Goal: Task Accomplishment & Management: Manage account settings

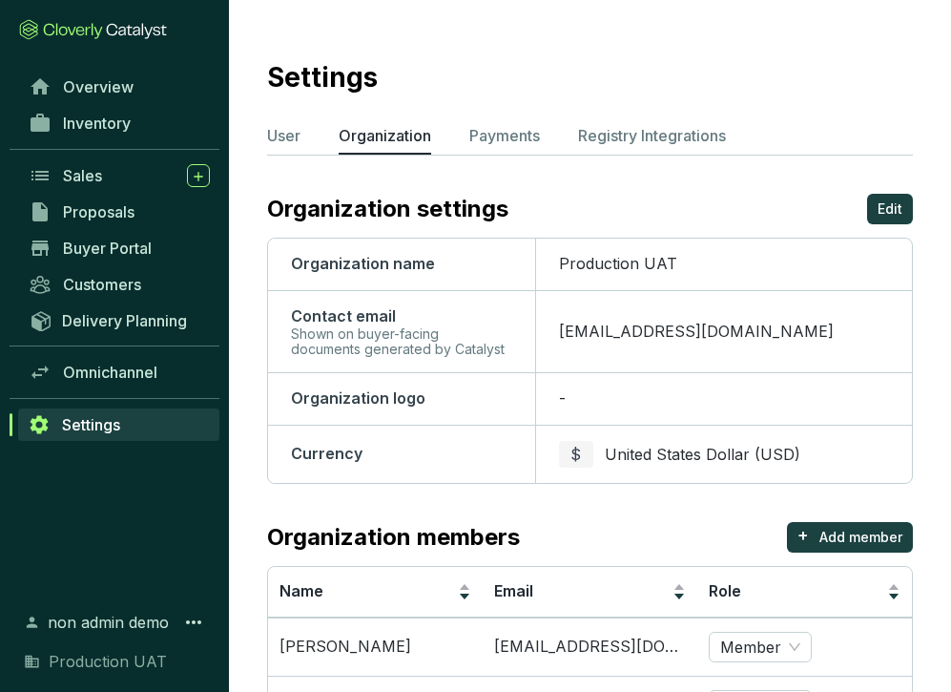
scroll to position [29, 0]
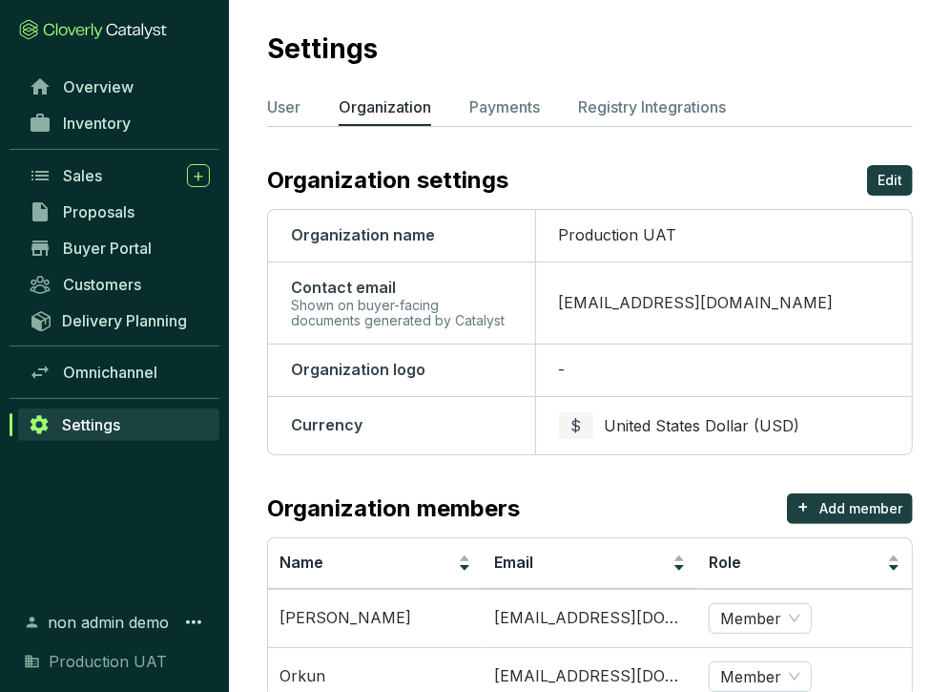
click at [311, 112] on ul "User Organization Payments Registry Integrations" at bounding box center [590, 110] width 646 height 31
click at [294, 110] on p "User" at bounding box center [283, 106] width 33 height 23
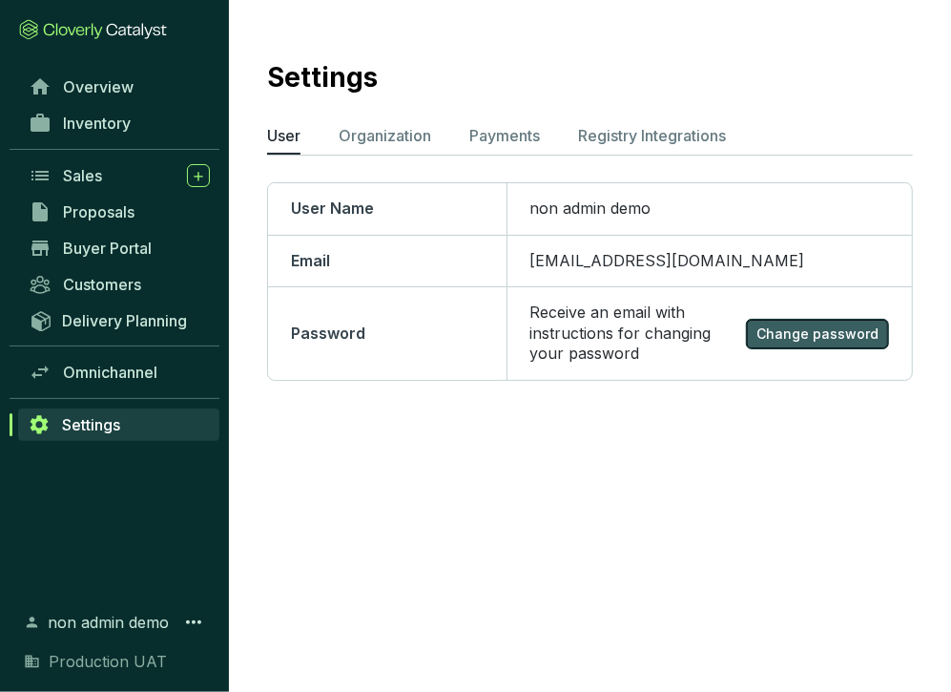
click at [777, 323] on button "Change password" at bounding box center [817, 334] width 143 height 31
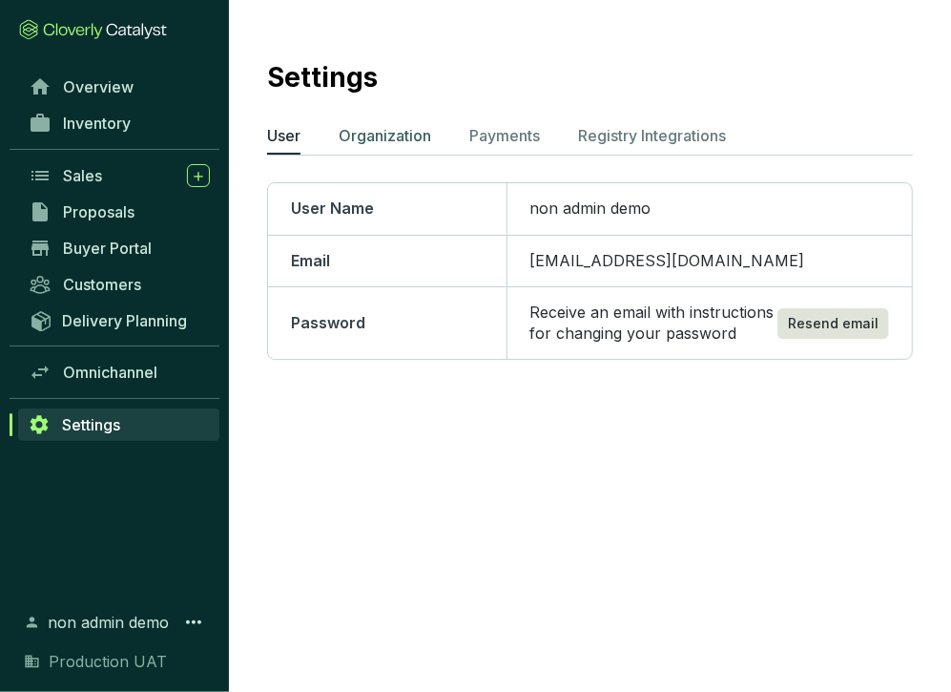
click at [414, 137] on p "Organization" at bounding box center [385, 135] width 93 height 23
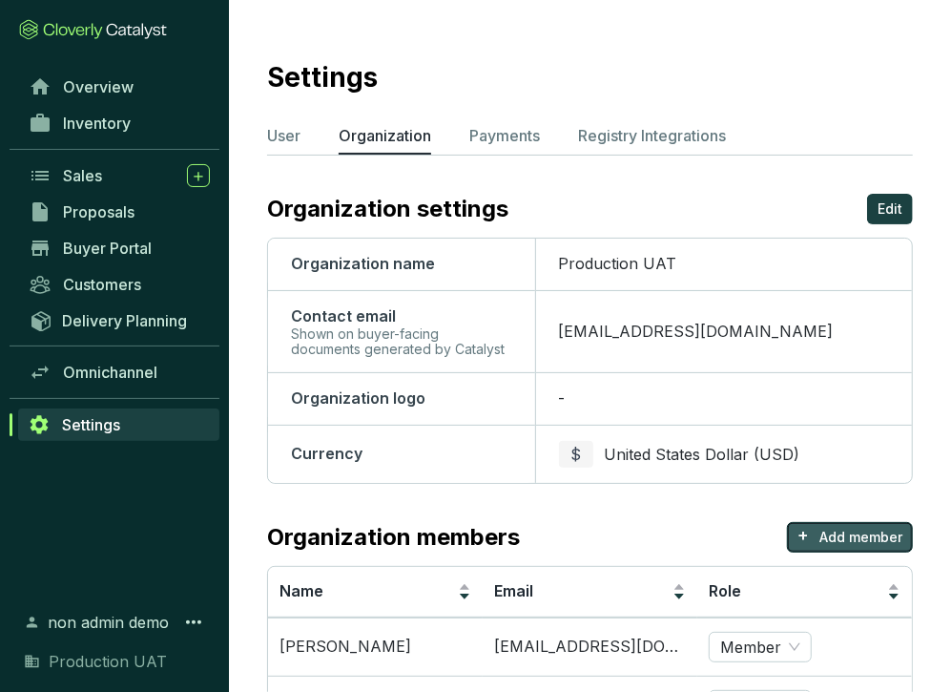
click at [844, 547] on button "+ Add member" at bounding box center [850, 537] width 126 height 31
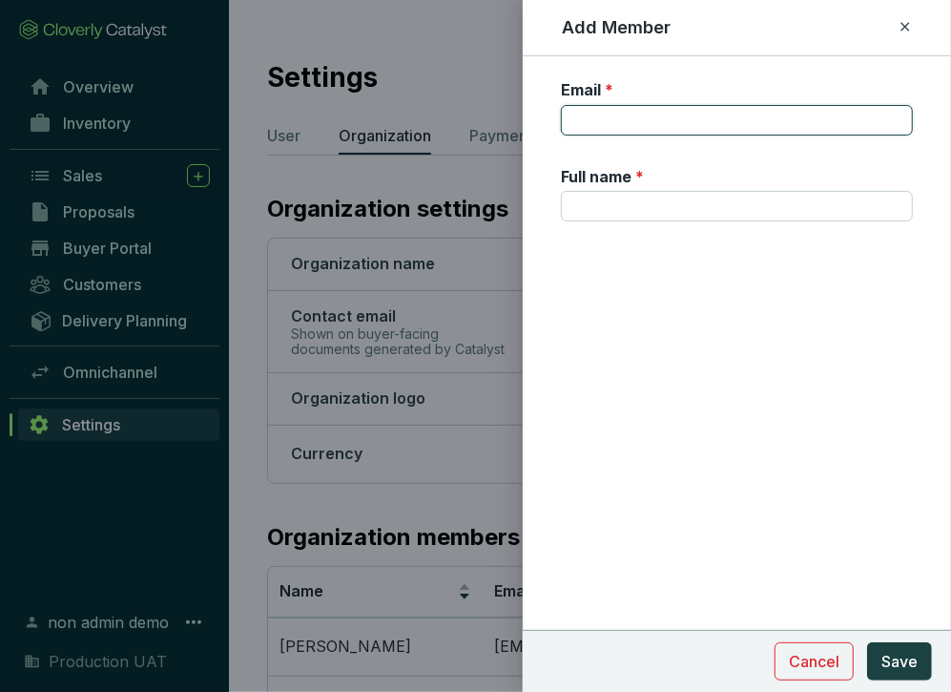
click at [689, 121] on input "Email *" at bounding box center [737, 120] width 352 height 31
click at [627, 116] on input "[EMAIL_ADDRESS][DOMAIN_NAME]" at bounding box center [737, 120] width 352 height 31
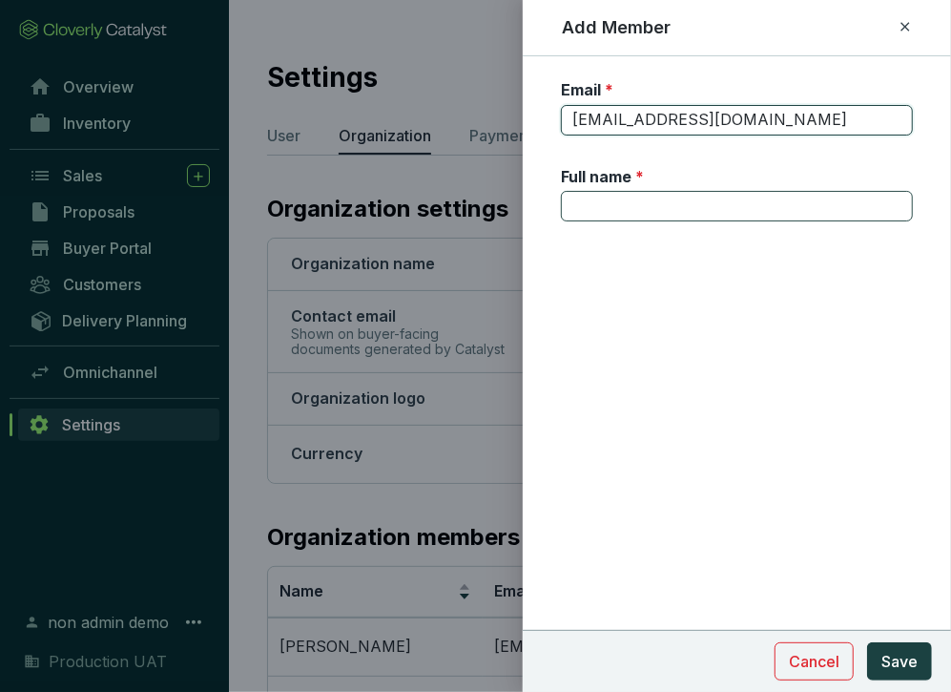
type input "[EMAIL_ADDRESS][DOMAIN_NAME]"
click at [622, 195] on input "Full name *" at bounding box center [737, 206] width 352 height 31
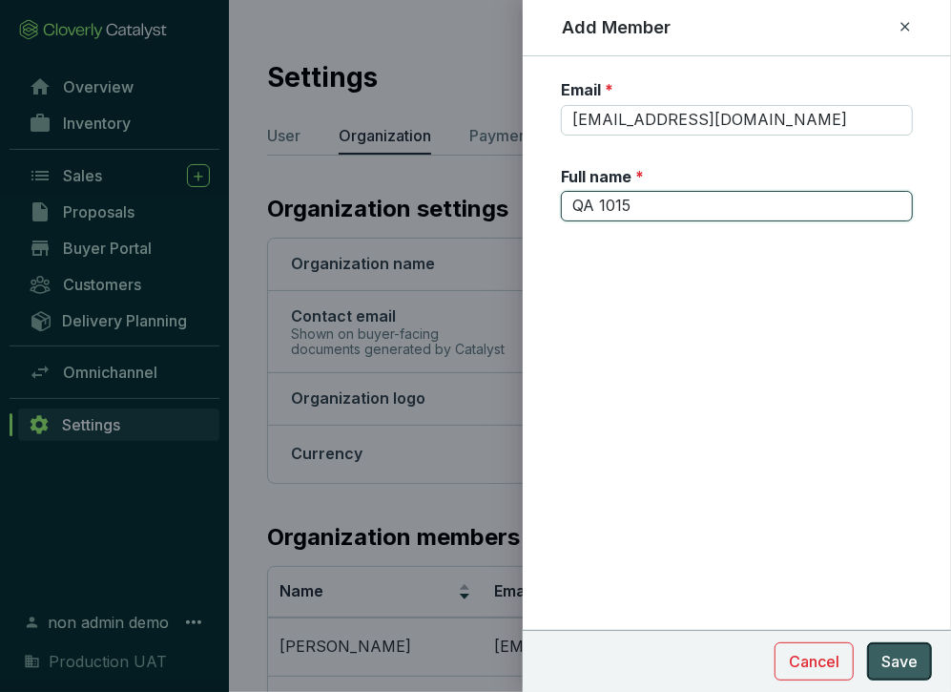
type input "QA 1015"
click at [908, 666] on span "Save" at bounding box center [900, 661] width 36 height 23
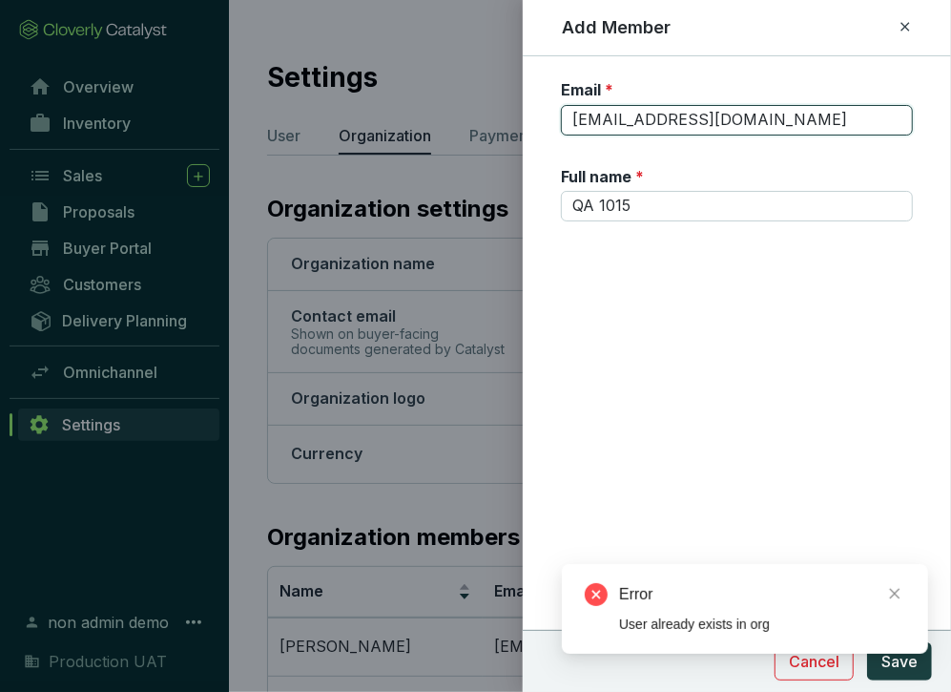
click at [660, 121] on input "[EMAIL_ADDRESS][DOMAIN_NAME]" at bounding box center [737, 120] width 352 height 31
click at [664, 124] on input "[EMAIL_ADDRESS][DOMAIN_NAME]" at bounding box center [737, 120] width 352 height 31
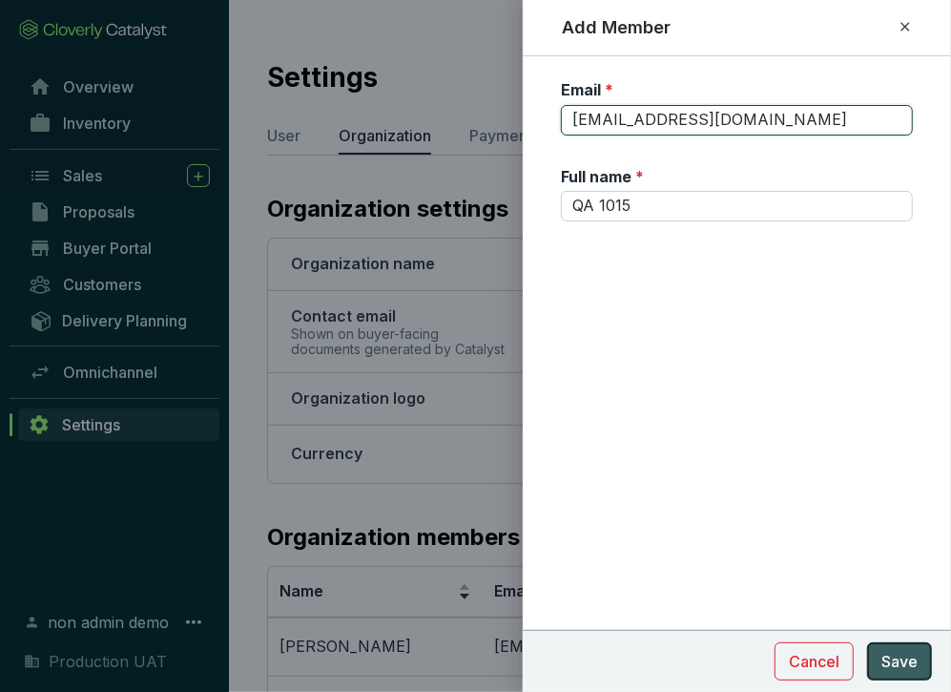
type input "[EMAIL_ADDRESS][DOMAIN_NAME]"
click at [907, 659] on span "Save" at bounding box center [900, 661] width 36 height 23
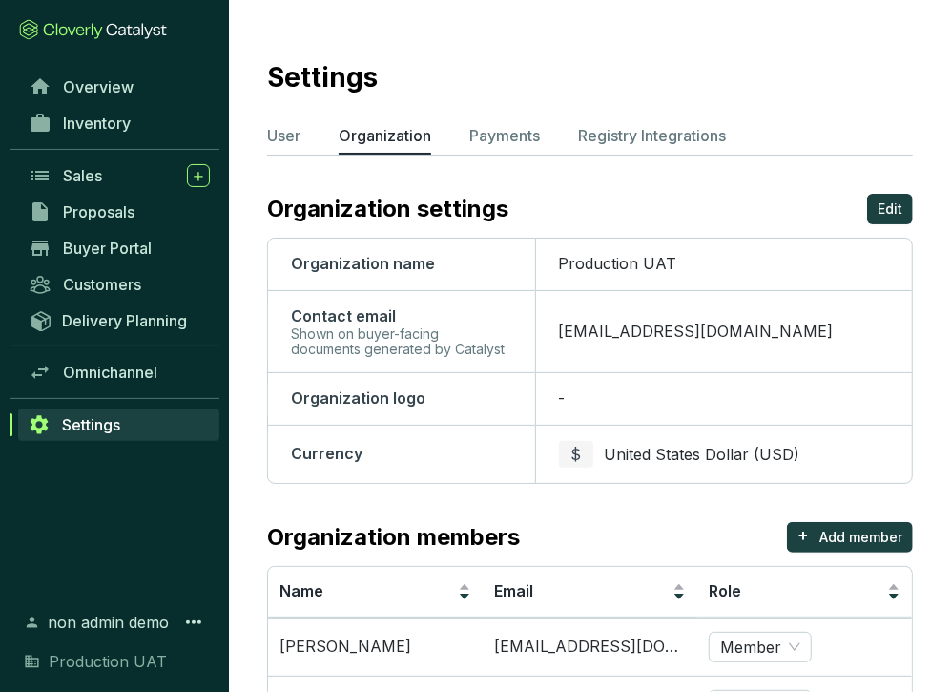
click at [304, 125] on ul "User Organization Payments Registry Integrations" at bounding box center [590, 139] width 646 height 31
click at [298, 135] on p "User" at bounding box center [283, 135] width 33 height 23
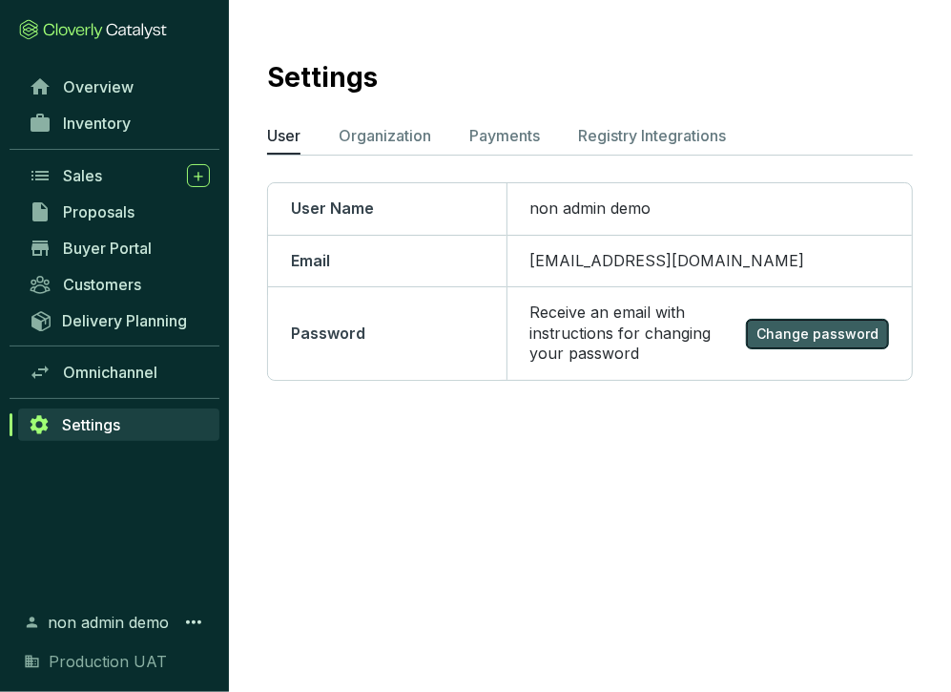
click at [803, 330] on span "Change password" at bounding box center [818, 333] width 122 height 19
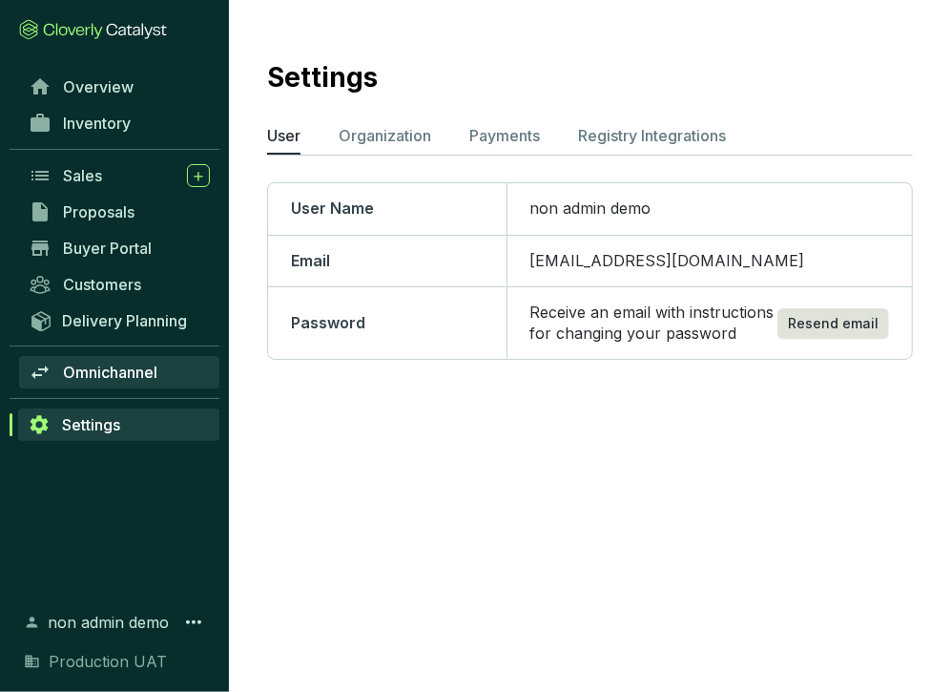
click at [151, 368] on span "Omnichannel" at bounding box center [110, 372] width 94 height 19
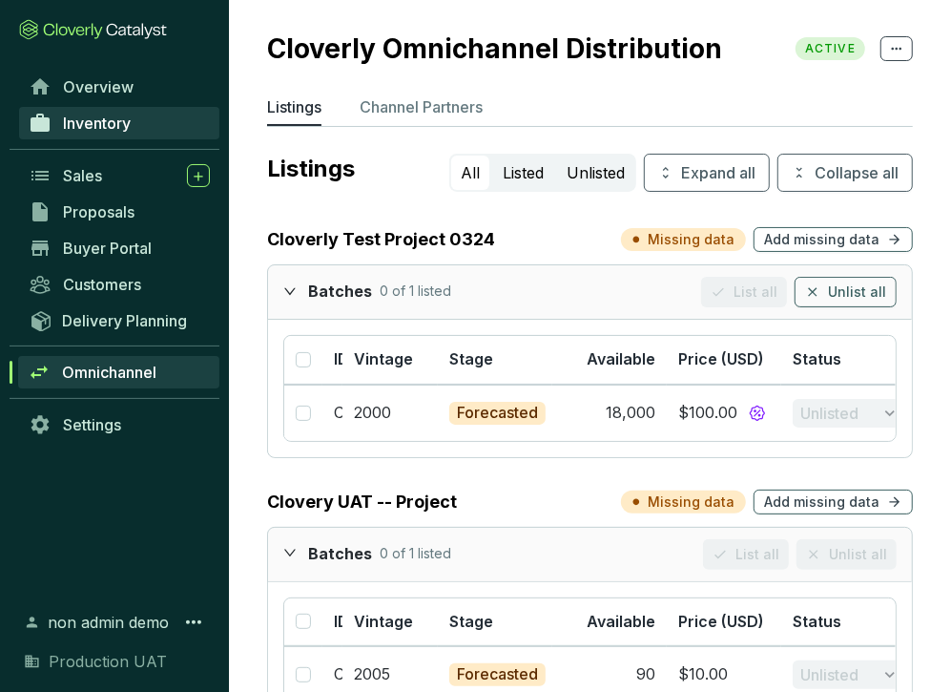
click at [135, 118] on link "Inventory" at bounding box center [119, 123] width 200 height 32
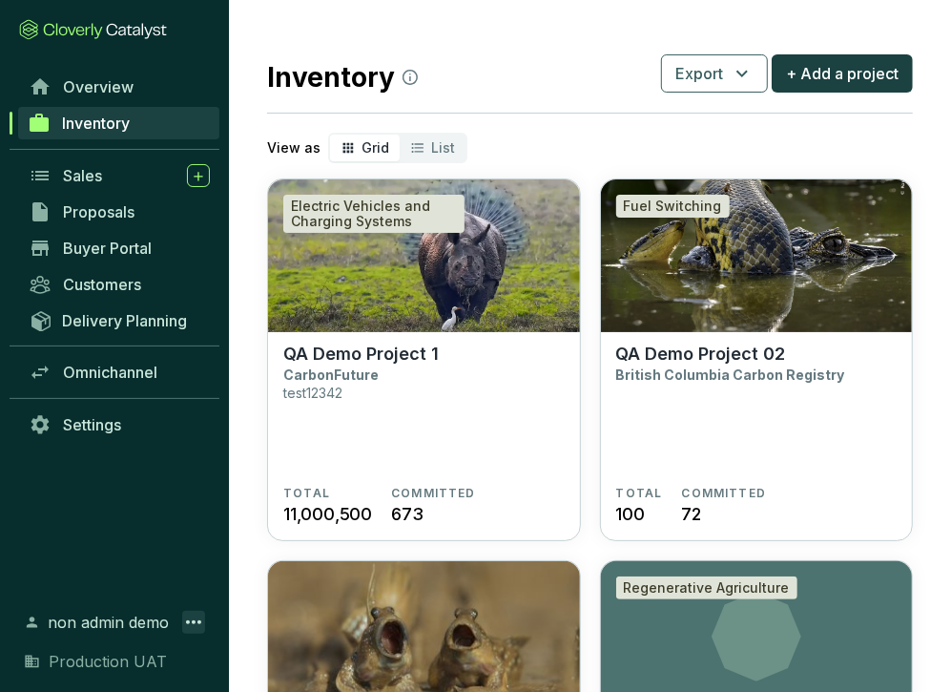
click at [193, 627] on icon at bounding box center [193, 622] width 23 height 23
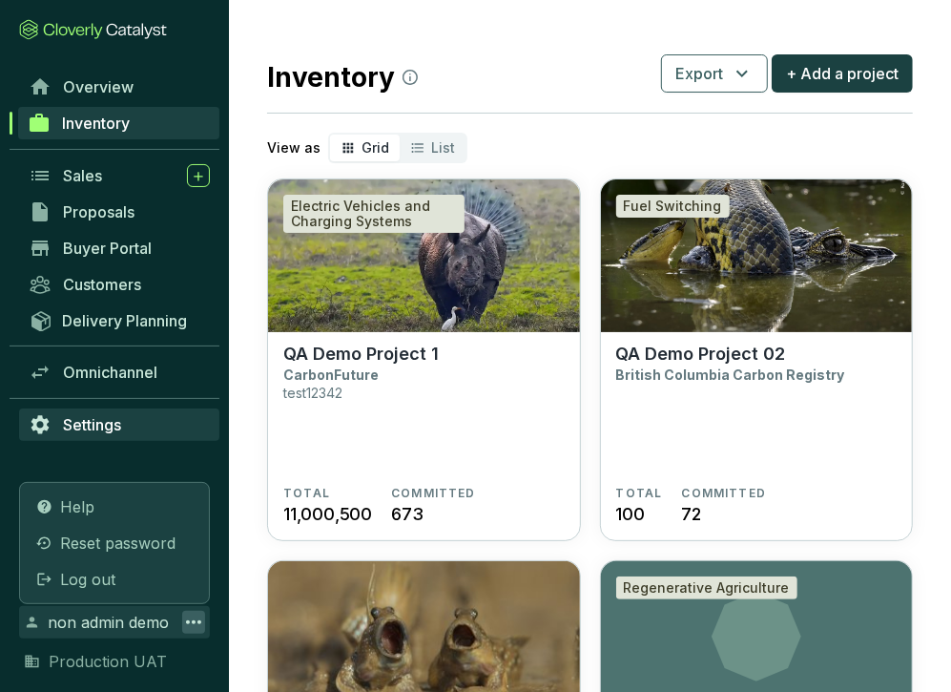
click at [164, 419] on link "Settings" at bounding box center [119, 424] width 200 height 32
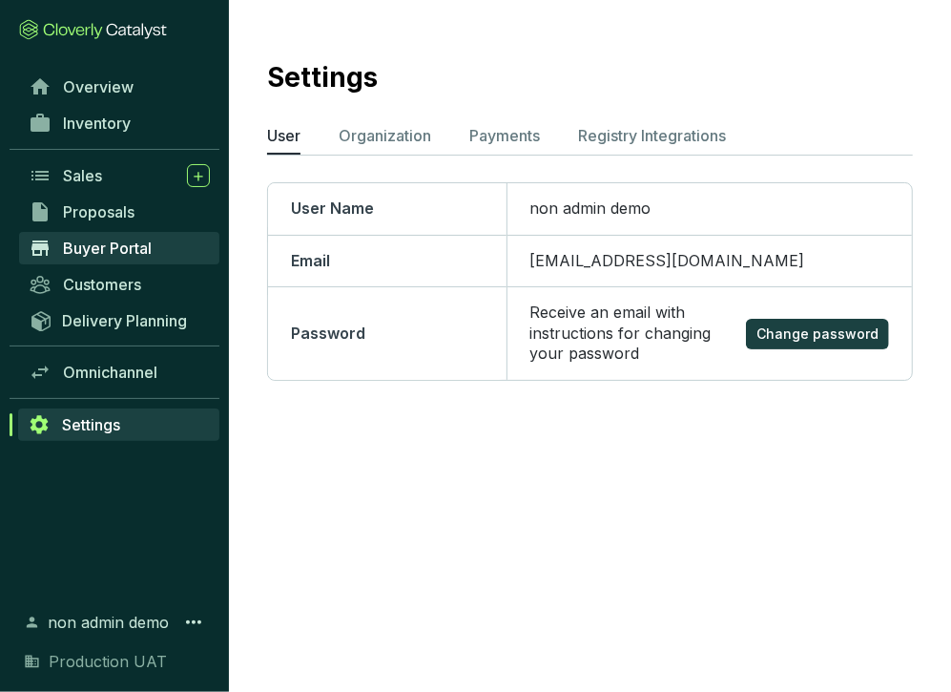
click at [157, 257] on link "Buyer Portal" at bounding box center [119, 248] width 200 height 32
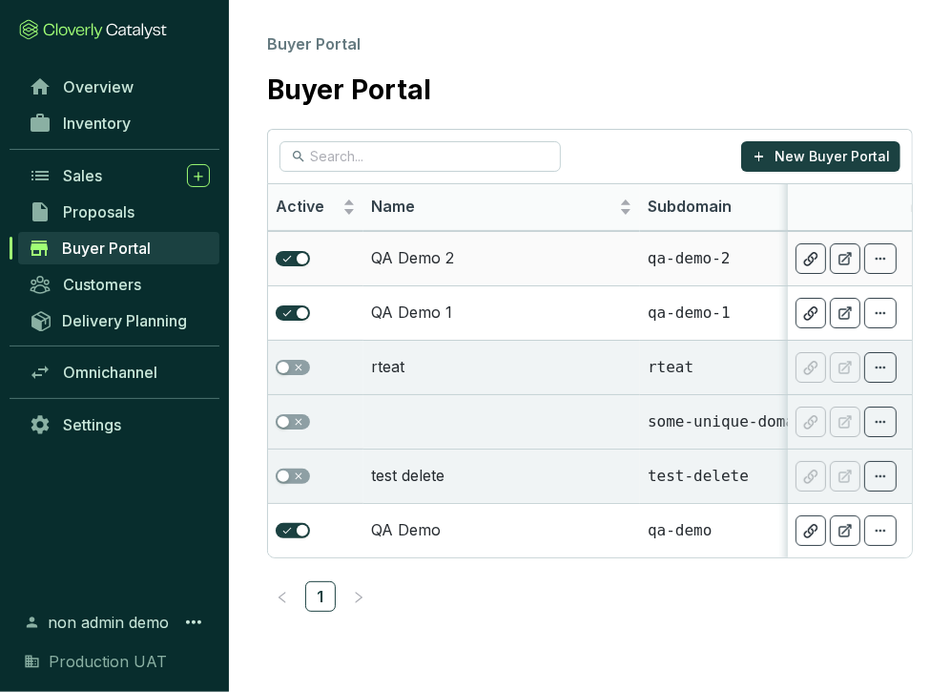
click at [493, 247] on td "QA Demo 2" at bounding box center [502, 258] width 277 height 54
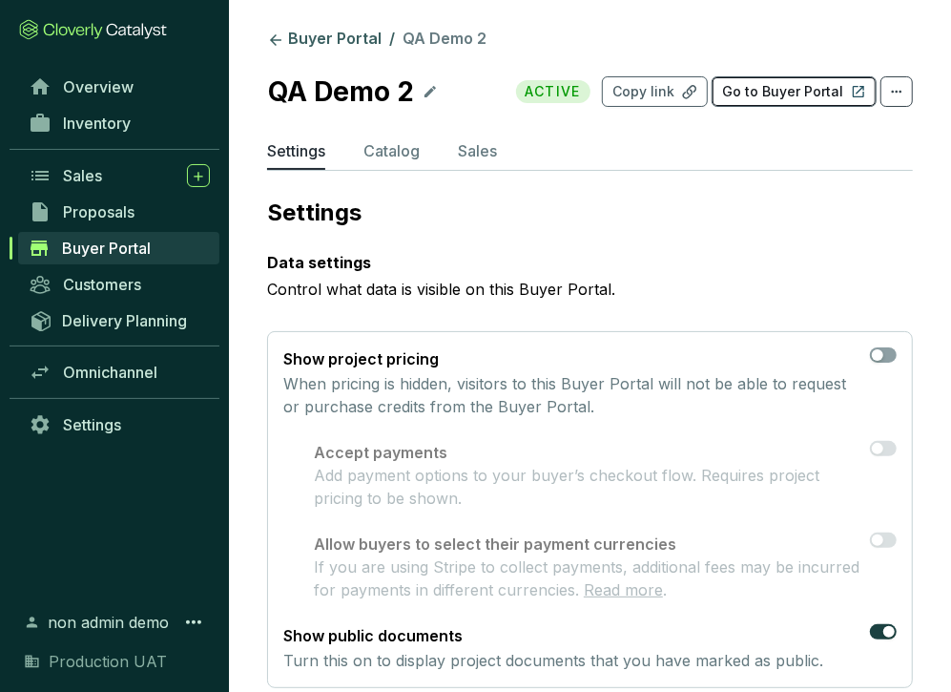
click at [748, 86] on p "Go to Buyer Portal" at bounding box center [782, 91] width 121 height 19
click at [191, 623] on icon at bounding box center [193, 622] width 23 height 23
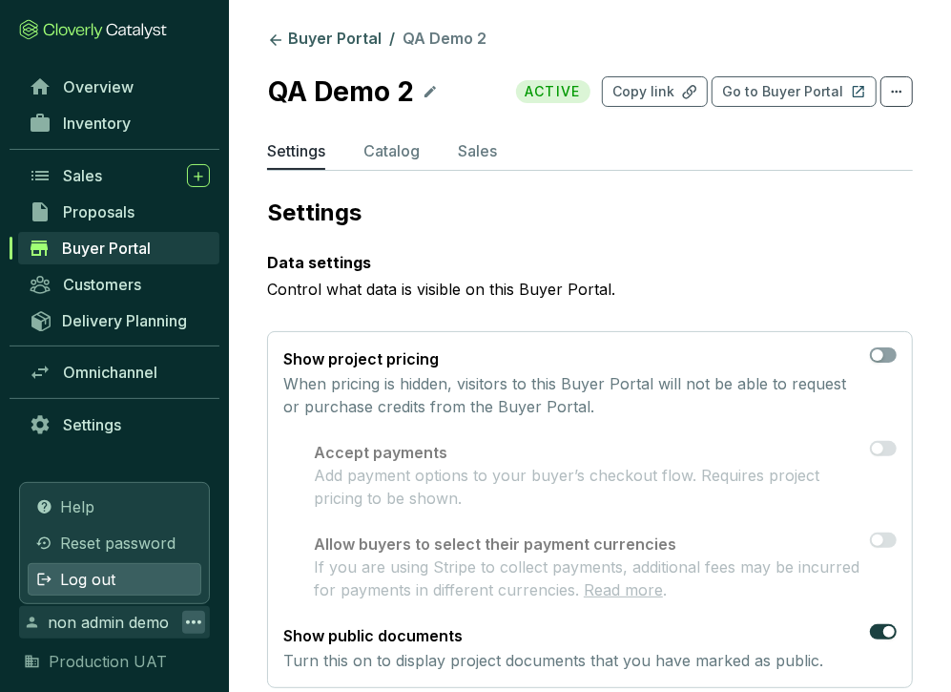
click at [169, 584] on div "Log out" at bounding box center [115, 579] width 174 height 32
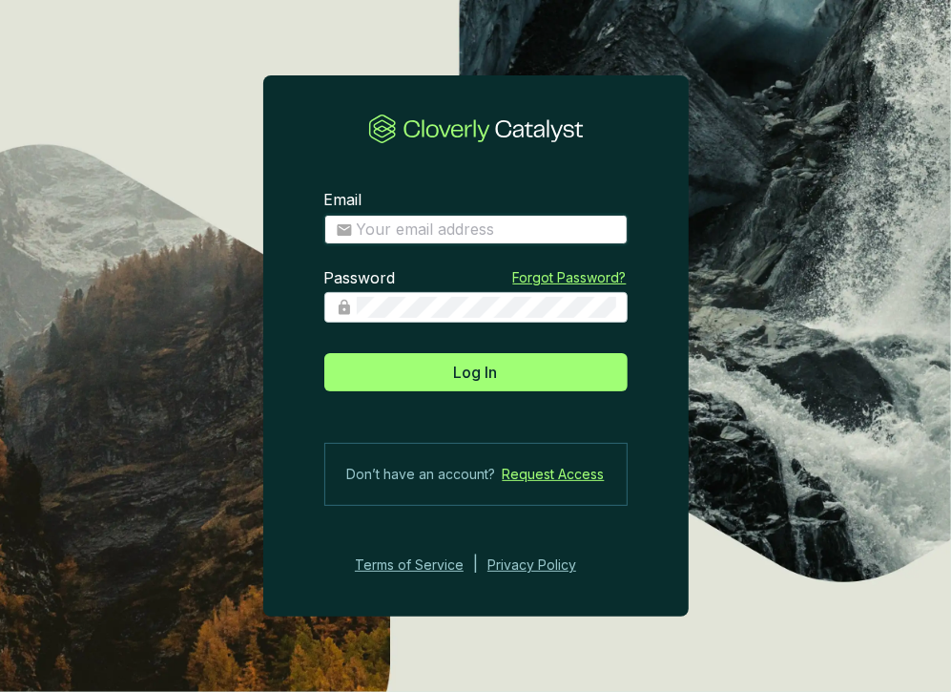
type input "[EMAIL_ADDRESS][DOMAIN_NAME]"
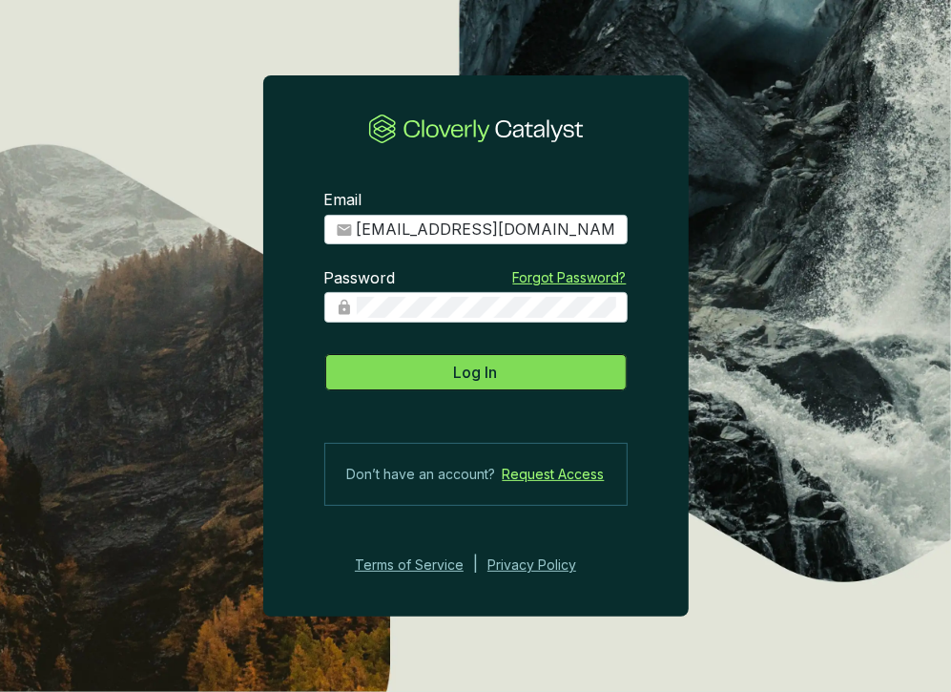
click at [491, 382] on span "Log In" at bounding box center [476, 372] width 44 height 23
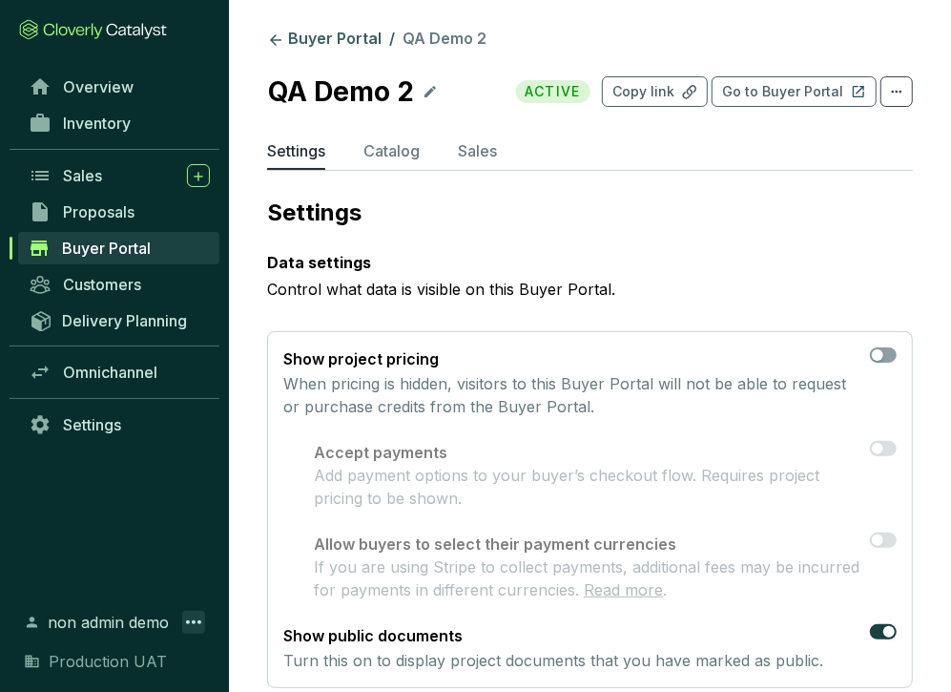
click at [194, 621] on icon at bounding box center [193, 622] width 15 height 4
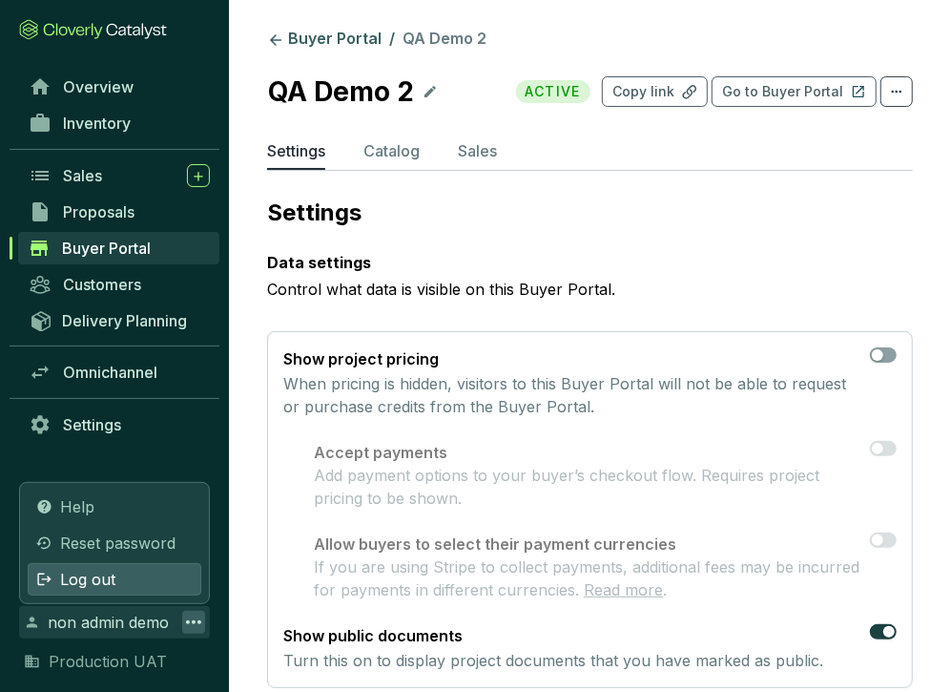
click at [191, 583] on div "Log out" at bounding box center [115, 579] width 174 height 32
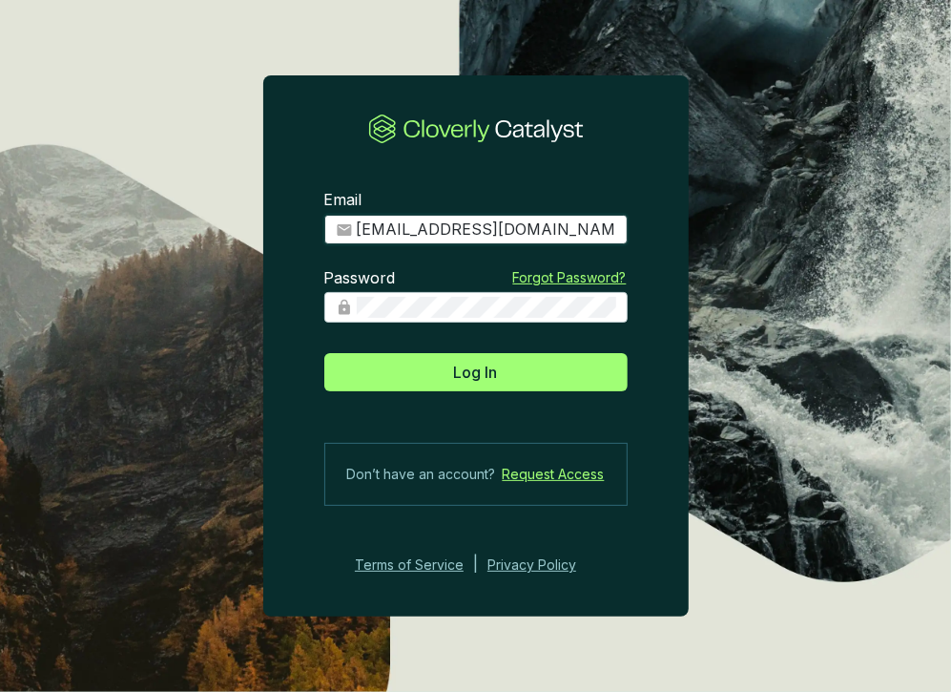
click at [504, 231] on input "[EMAIL_ADDRESS][DOMAIN_NAME]" at bounding box center [487, 229] width 260 height 21
type input "[EMAIL_ADDRESS][DOMAIN_NAME]"
click at [324, 353] on button "Log In" at bounding box center [475, 372] width 303 height 38
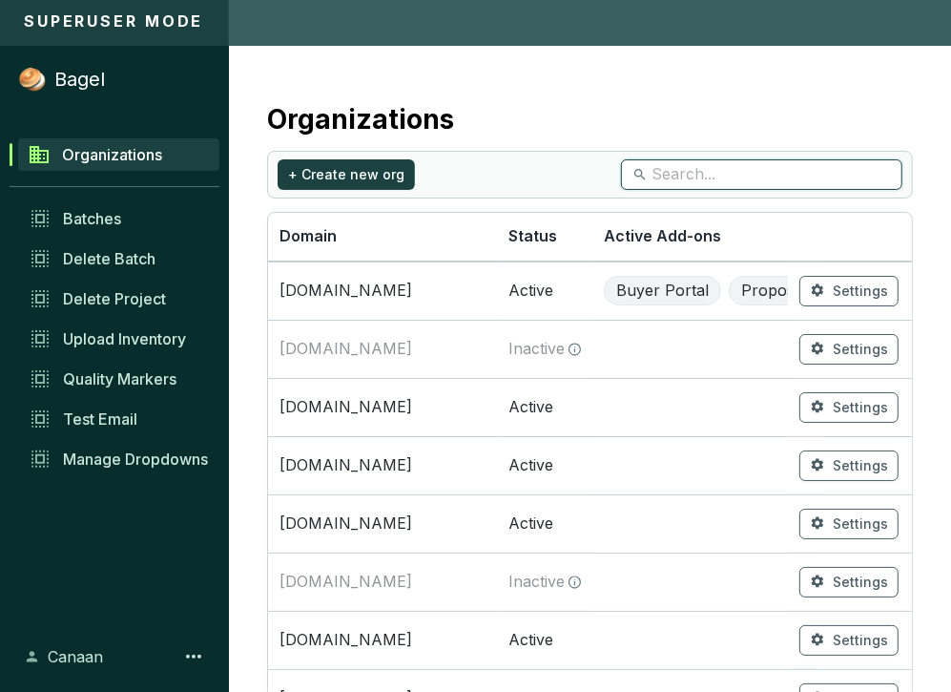
click at [761, 169] on input "search" at bounding box center [763, 174] width 222 height 21
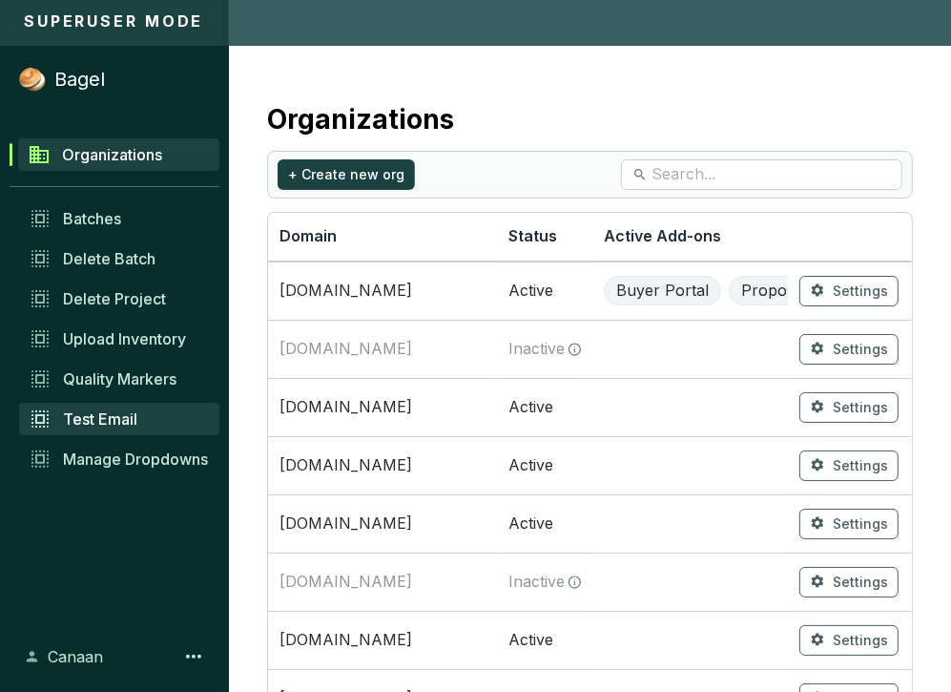
click at [136, 420] on span "Test Email" at bounding box center [100, 418] width 74 height 19
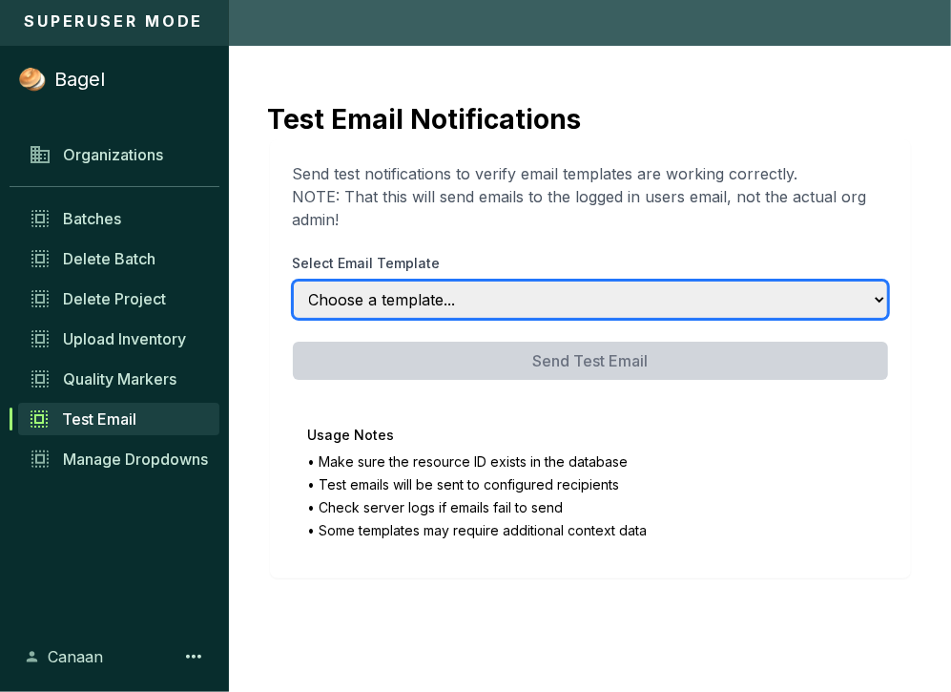
click at [446, 297] on select "Choose a template... Deal Created (Omnichannel) Deal Created (Buyer Portal) Dea…" at bounding box center [590, 300] width 595 height 38
select select "omnichannel_deal_creation_notification"
click at [293, 281] on select "Choose a template... Deal Created (Omnichannel) Deal Created (Buyer Portal) Dea…" at bounding box center [590, 300] width 595 height 38
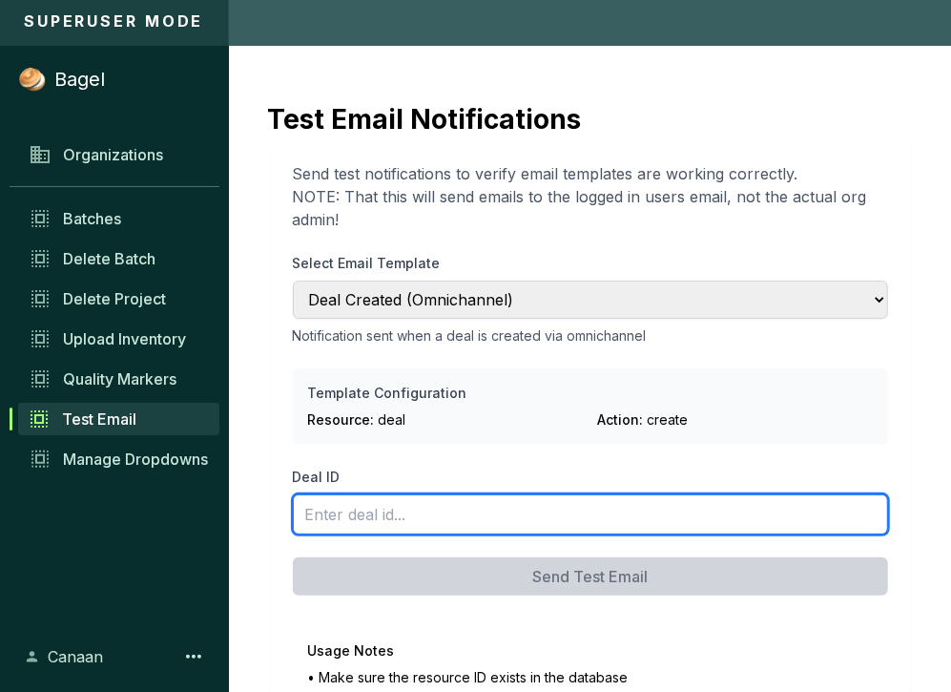
click at [469, 513] on input "Deal ID" at bounding box center [590, 514] width 595 height 40
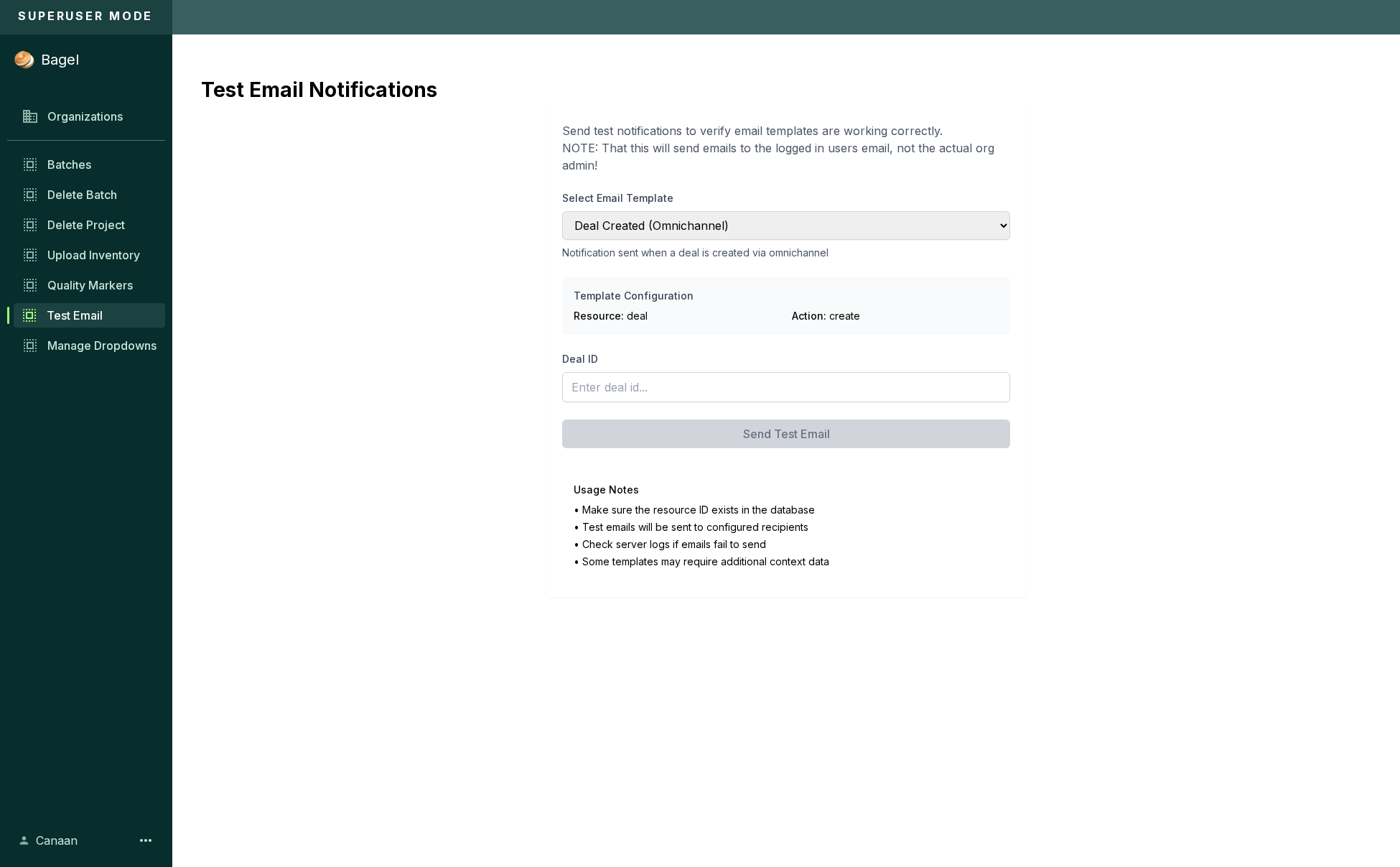
click at [155, 520] on div "Canaan" at bounding box center [86, 840] width 144 height 24
click at [141, 520] on icon at bounding box center [145, 840] width 17 height 17
click at [97, 520] on span "Reset password" at bounding box center [88, 806] width 87 height 17
click at [142, 520] on icon at bounding box center [145, 841] width 11 height 3
click at [93, 520] on div "Log out" at bounding box center [87, 834] width 131 height 24
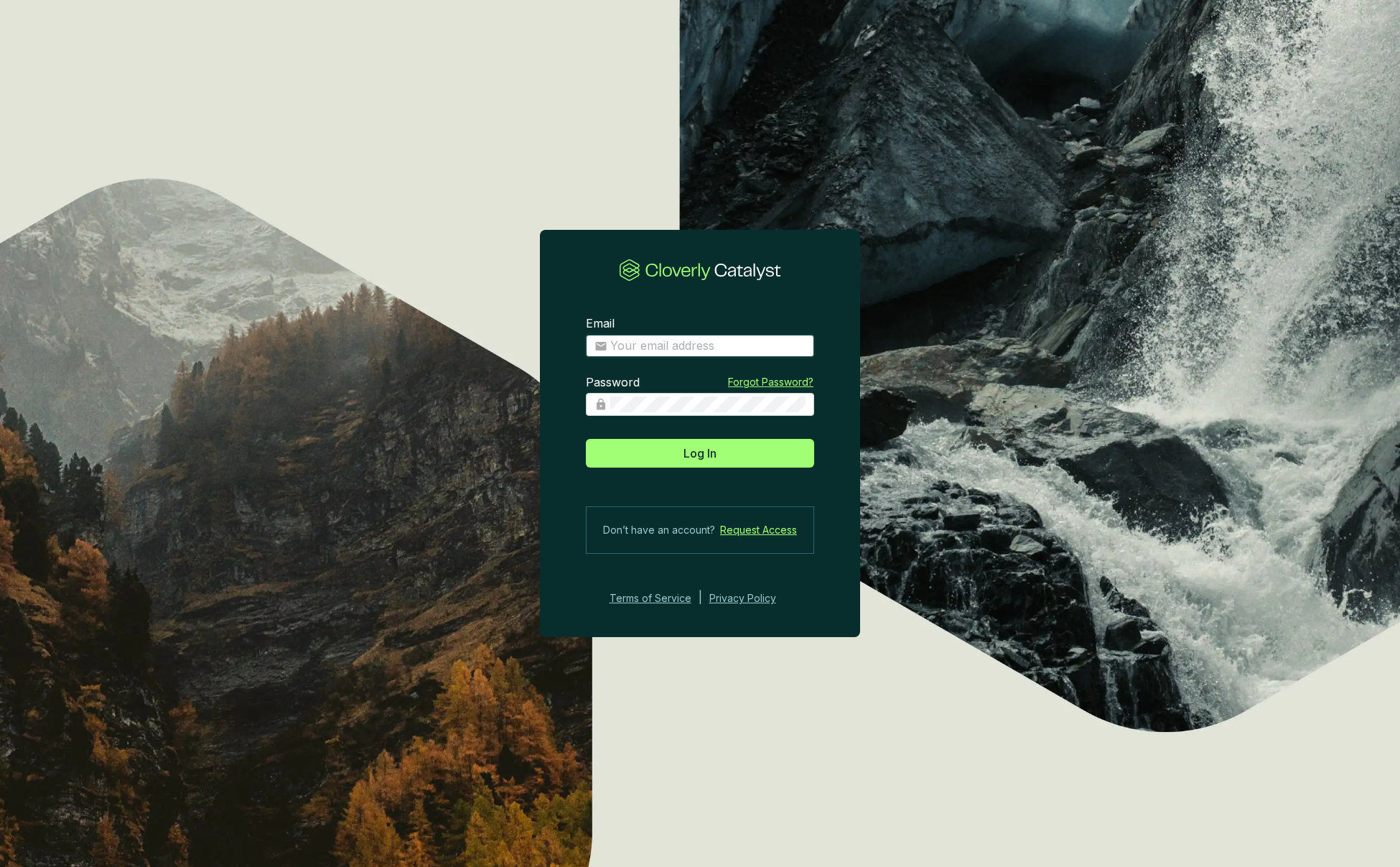
type input "[EMAIL_ADDRESS][DOMAIN_NAME]"
click at [682, 351] on input "[EMAIL_ADDRESS][DOMAIN_NAME]" at bounding box center [708, 345] width 196 height 16
click at [586, 439] on button "Log In" at bounding box center [700, 453] width 228 height 29
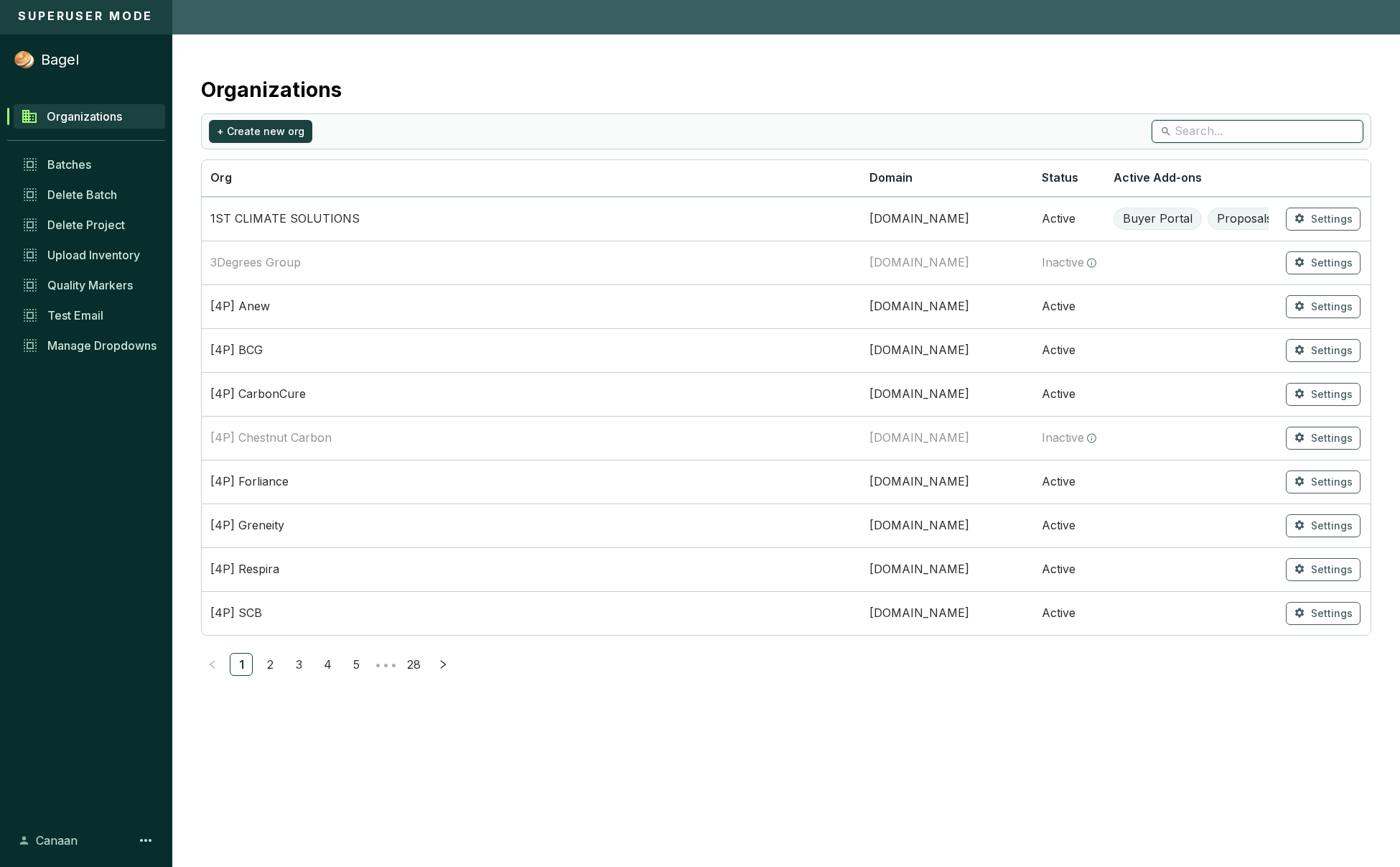
click at [715, 136] on input "search" at bounding box center [1258, 131] width 167 height 16
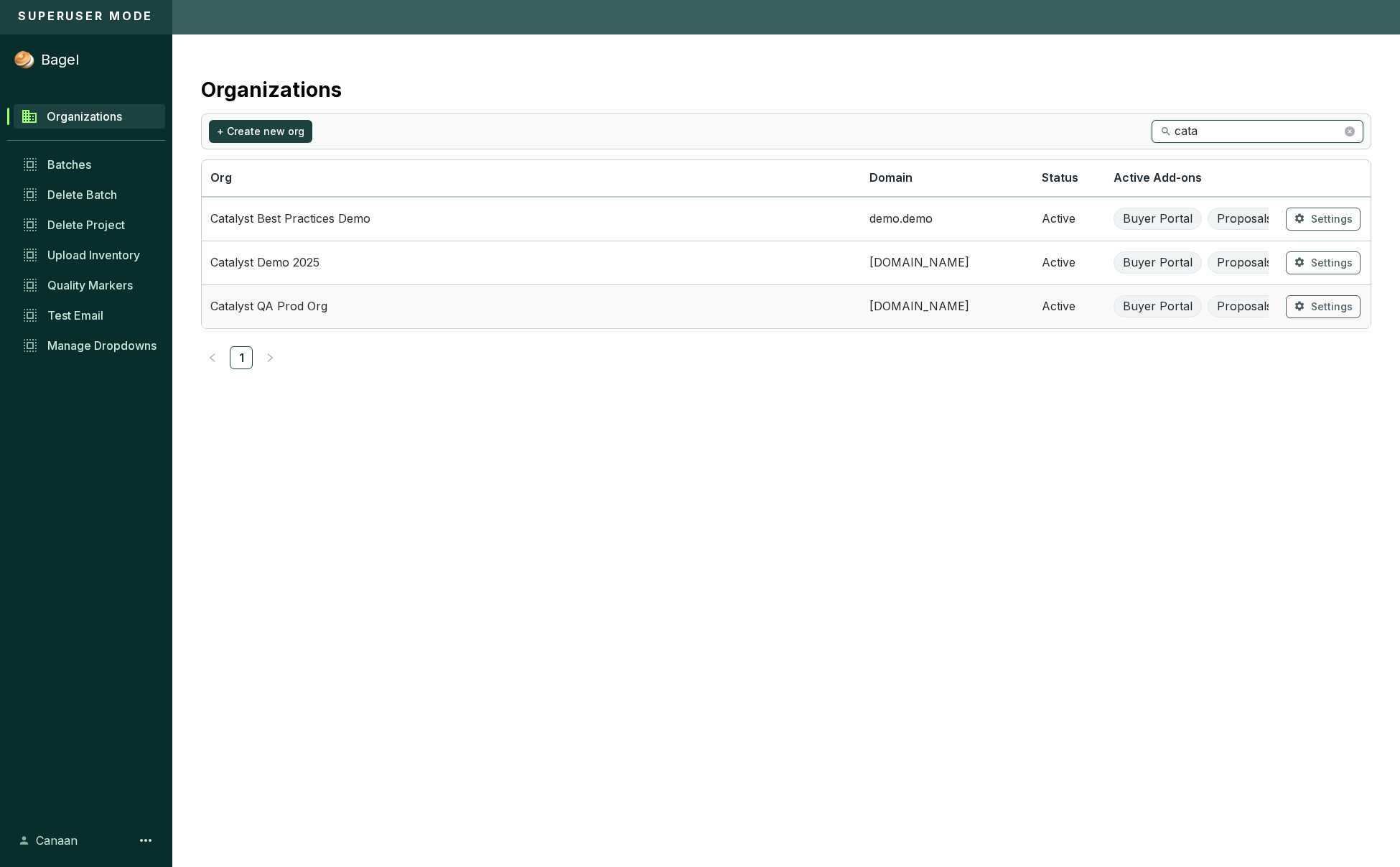
type input "cata"
click at [407, 308] on td "Catalyst QA Prod Org" at bounding box center [531, 306] width 659 height 44
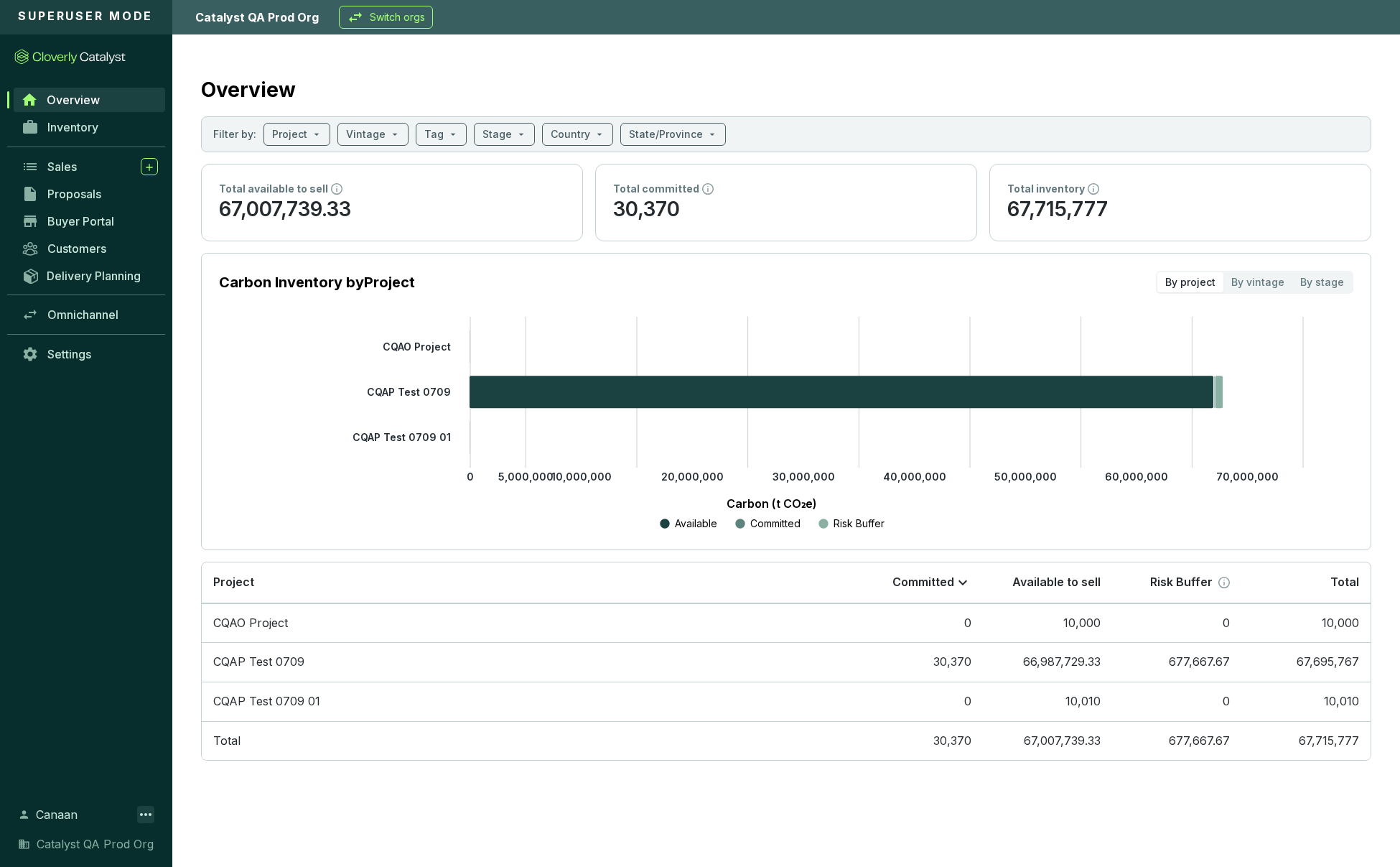
click at [149, 520] on icon at bounding box center [145, 814] width 17 height 17
click at [135, 520] on div "Reset password" at bounding box center [87, 755] width 131 height 24
